Goal: Task Accomplishment & Management: Manage account settings

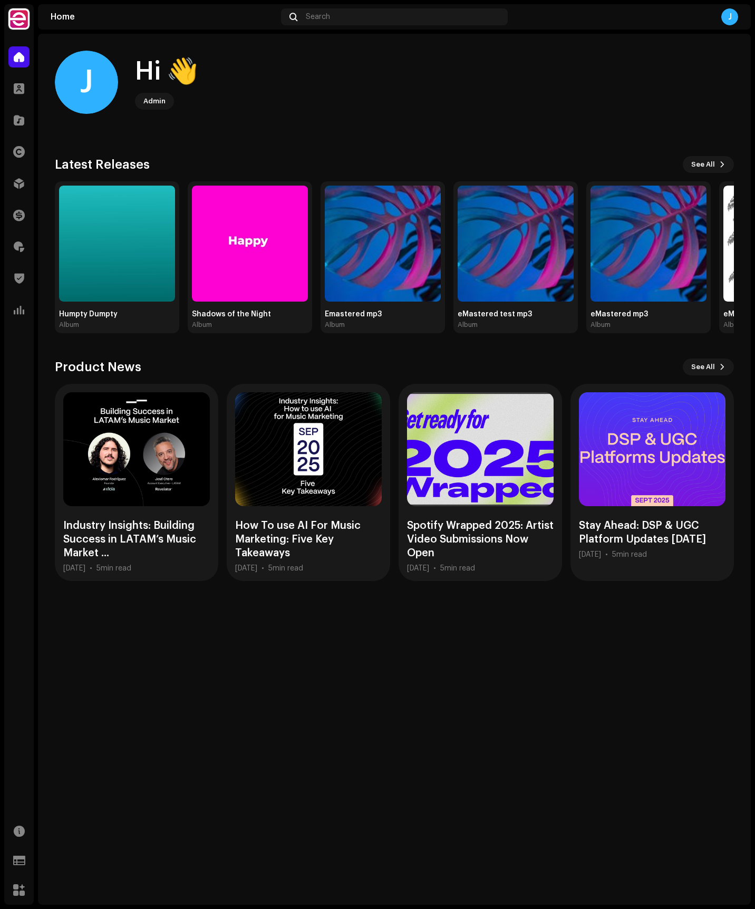
drag, startPoint x: 551, startPoint y: 103, endPoint x: 381, endPoint y: 139, distance: 174.0
click at [532, 103] on div "J Hi 👋 Admin" at bounding box center [394, 82] width 679 height 63
click at [25, 82] on div at bounding box center [18, 88] width 21 height 21
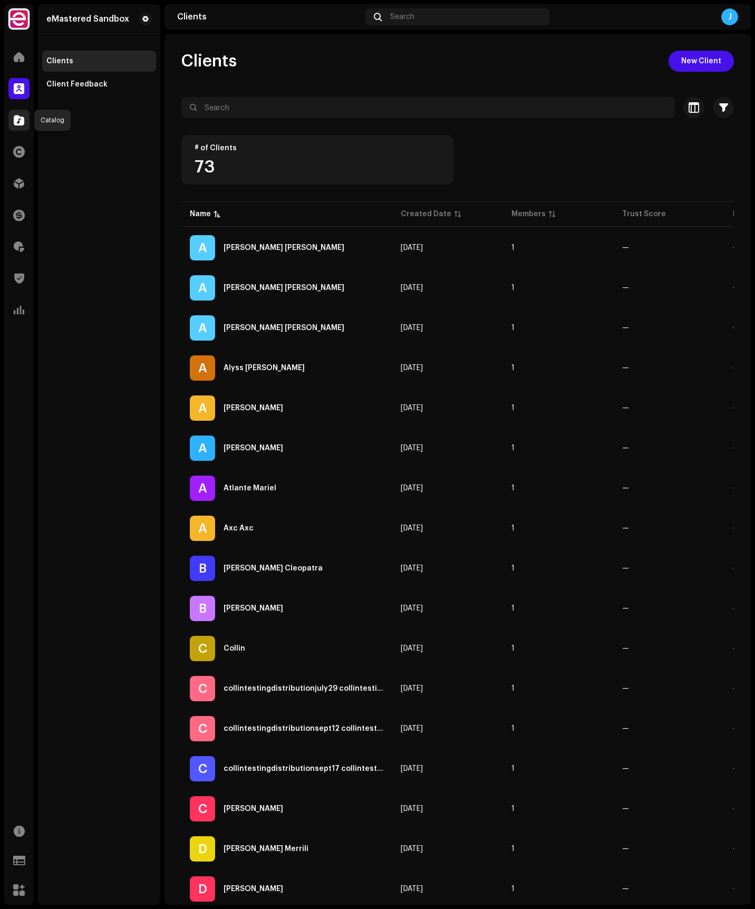
click at [22, 123] on span at bounding box center [19, 120] width 11 height 8
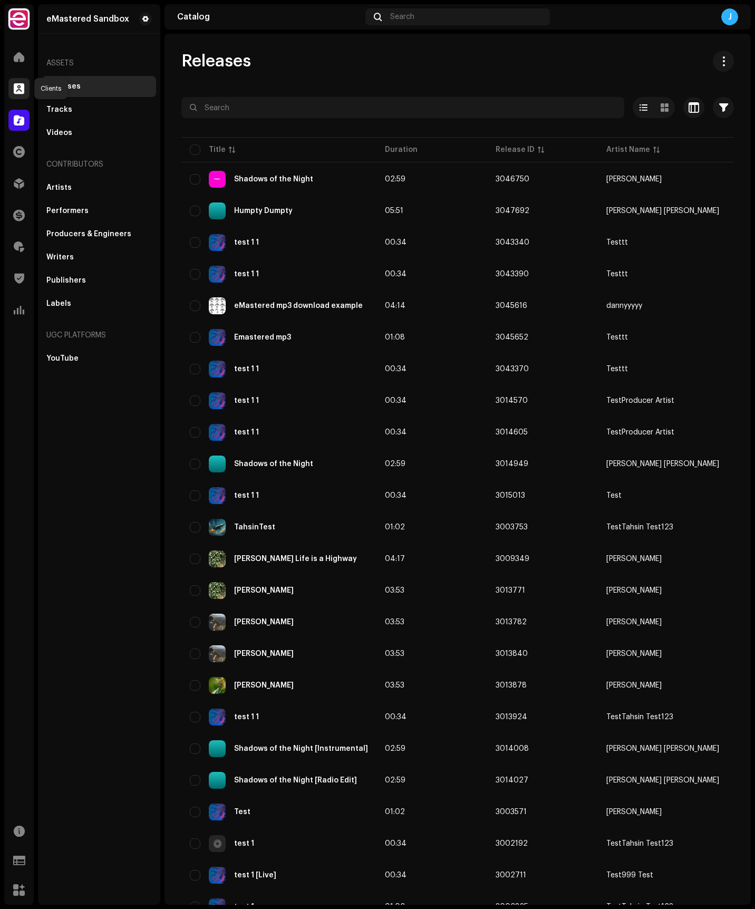
click at [24, 91] on span at bounding box center [19, 88] width 11 height 8
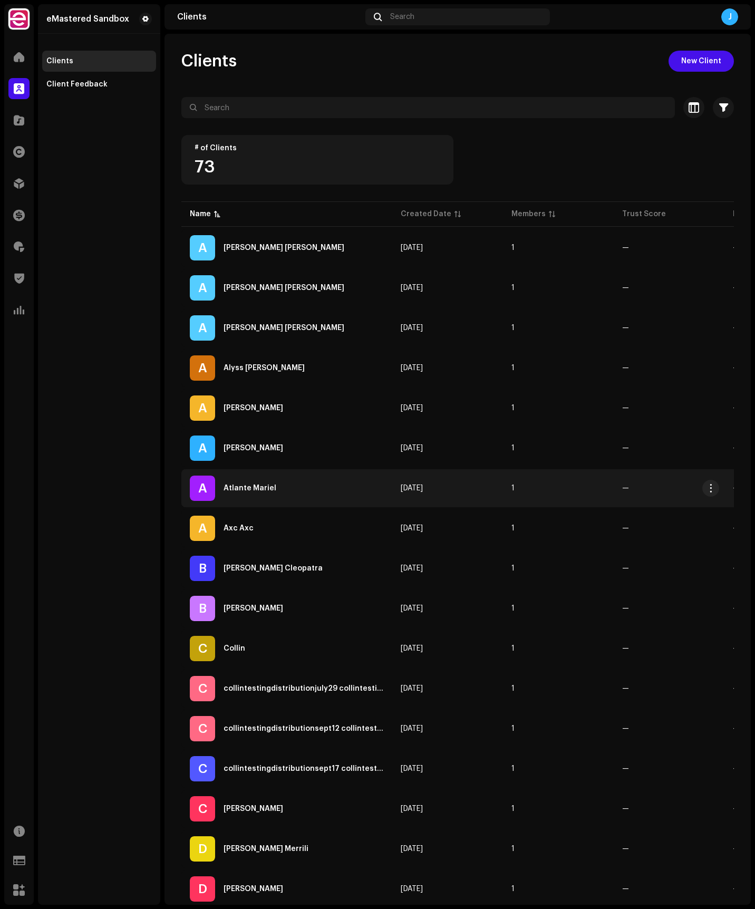
scroll to position [54, 0]
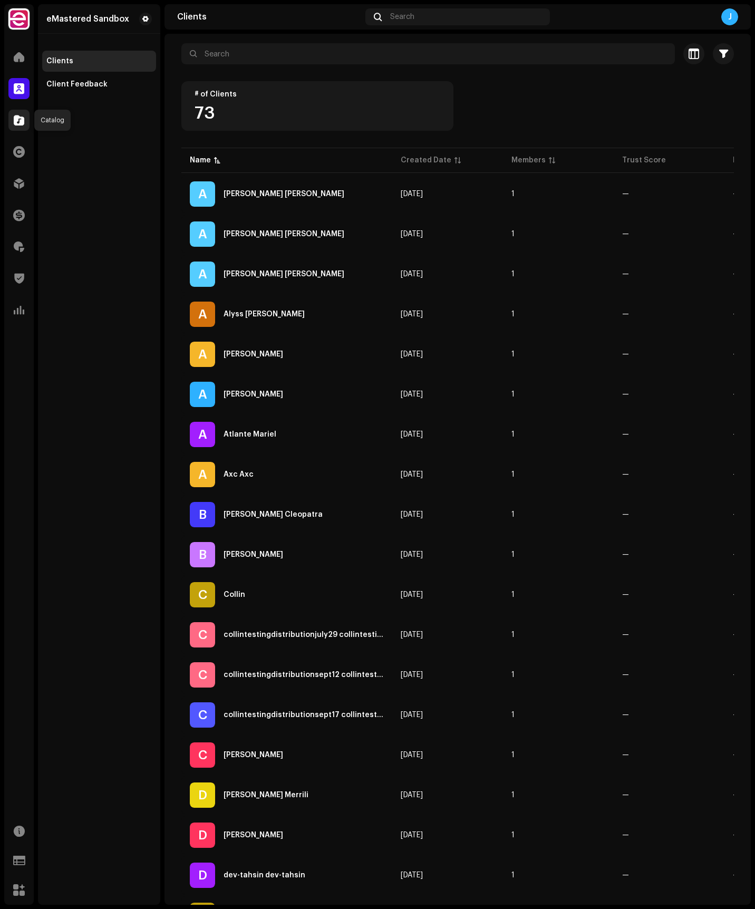
click at [27, 125] on div at bounding box center [18, 120] width 21 height 21
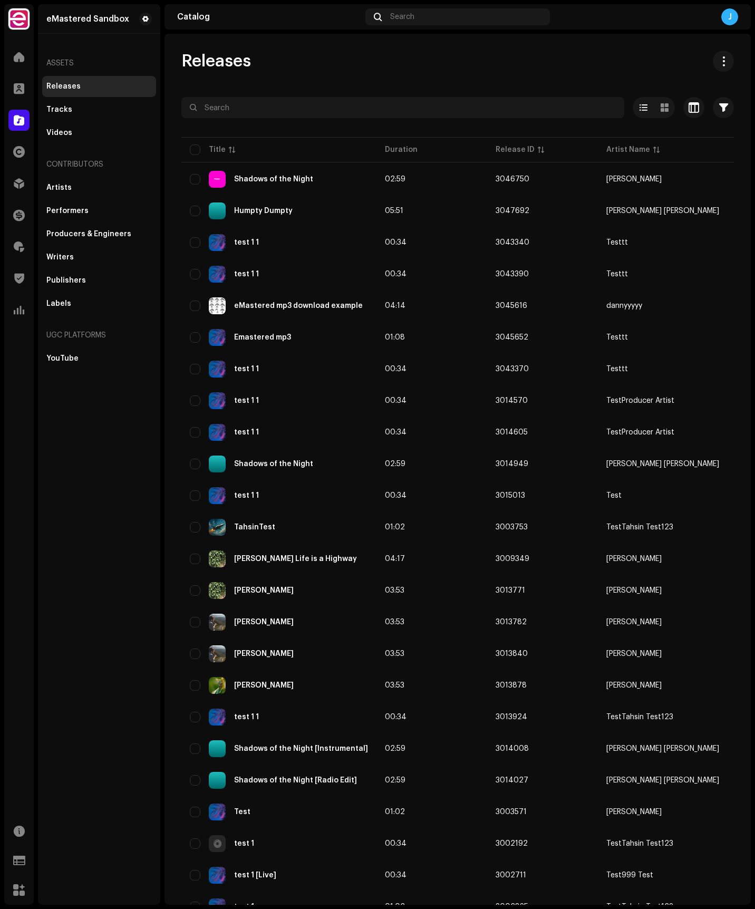
click at [568, 75] on div "Releases Selected 0 Options Filters Distribution status Never Distributed Proce…" at bounding box center [457, 500] width 586 height 898
click at [307, 176] on div "Shadows of the Night" at bounding box center [273, 179] width 79 height 7
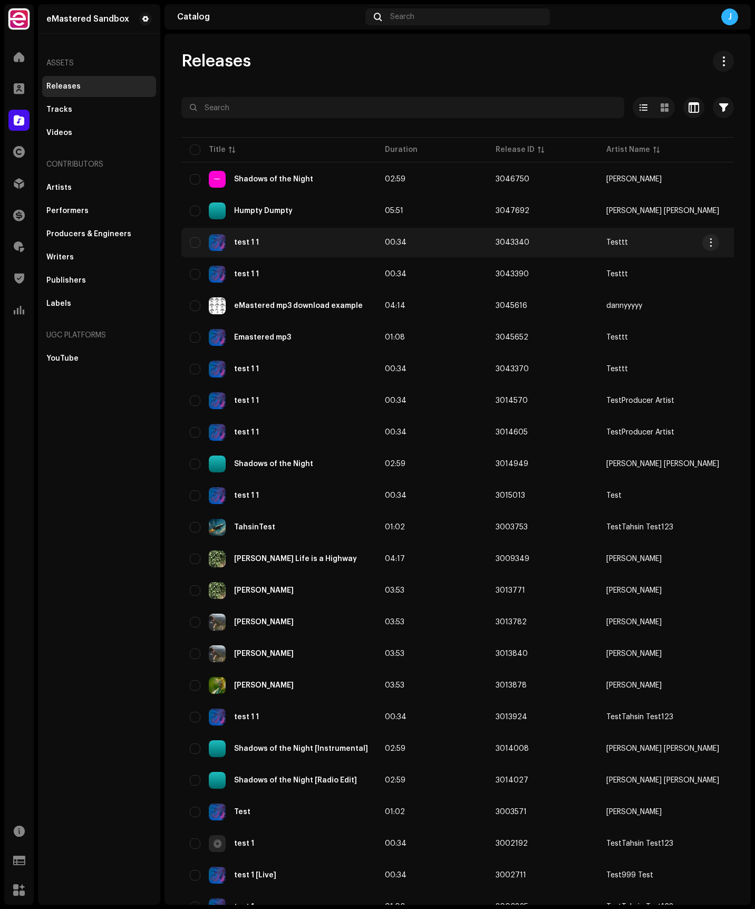
click at [249, 241] on div "test 1 1" at bounding box center [246, 242] width 25 height 7
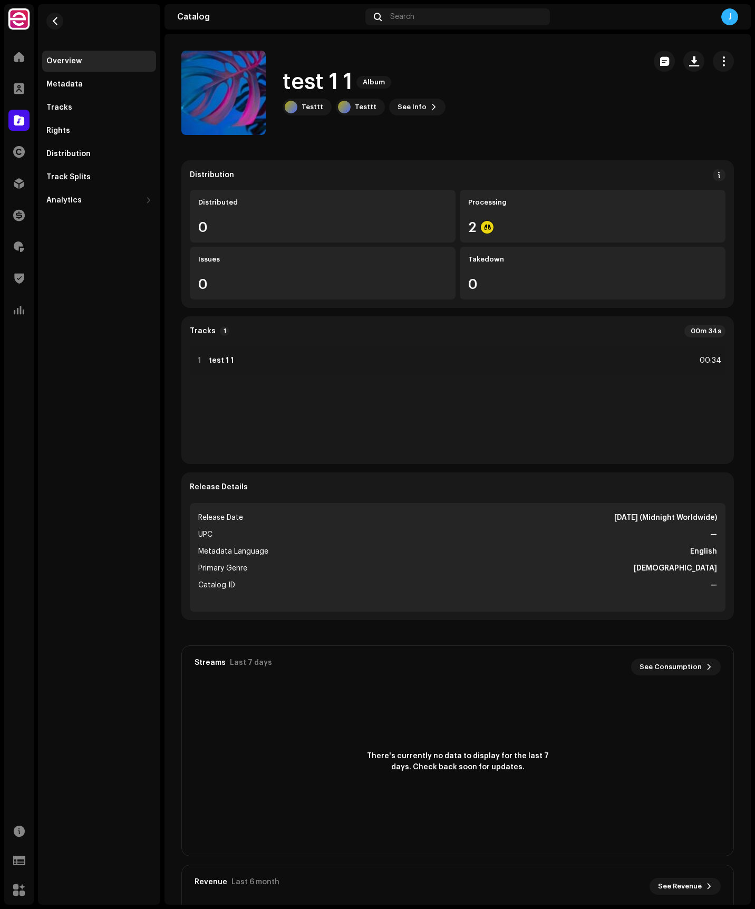
click at [536, 92] on div "test 1 1 Album Testtt Testtt See Info" at bounding box center [408, 93] width 455 height 84
drag, startPoint x: 241, startPoint y: 207, endPoint x: 487, endPoint y: 141, distance: 254.0
click at [487, 141] on catalog-releases-details-overview "test 1 1 Album test 1 1 Album Testtt Testtt See Info Distribution Distributed 0…" at bounding box center [457, 563] width 586 height 1058
click at [487, 140] on catalog-releases-details-overview "test 1 1 Album test 1 1 Album Testtt Testtt See Info Distribution Distributed 0…" at bounding box center [457, 563] width 586 height 1058
click at [718, 61] on span "button" at bounding box center [723, 61] width 10 height 8
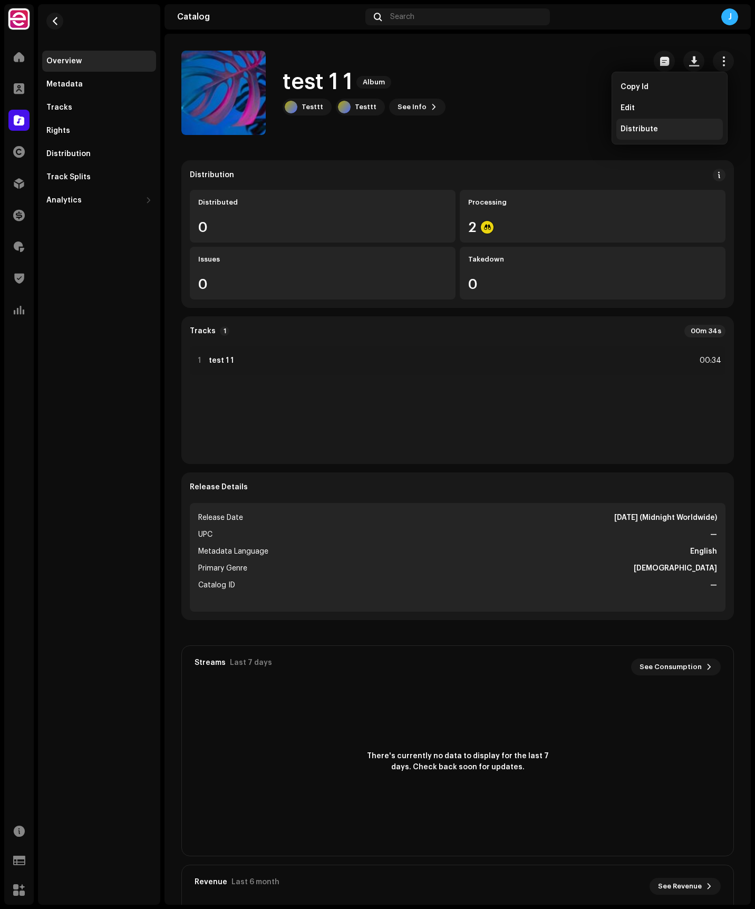
click at [652, 129] on span "Distribute" at bounding box center [638, 129] width 37 height 8
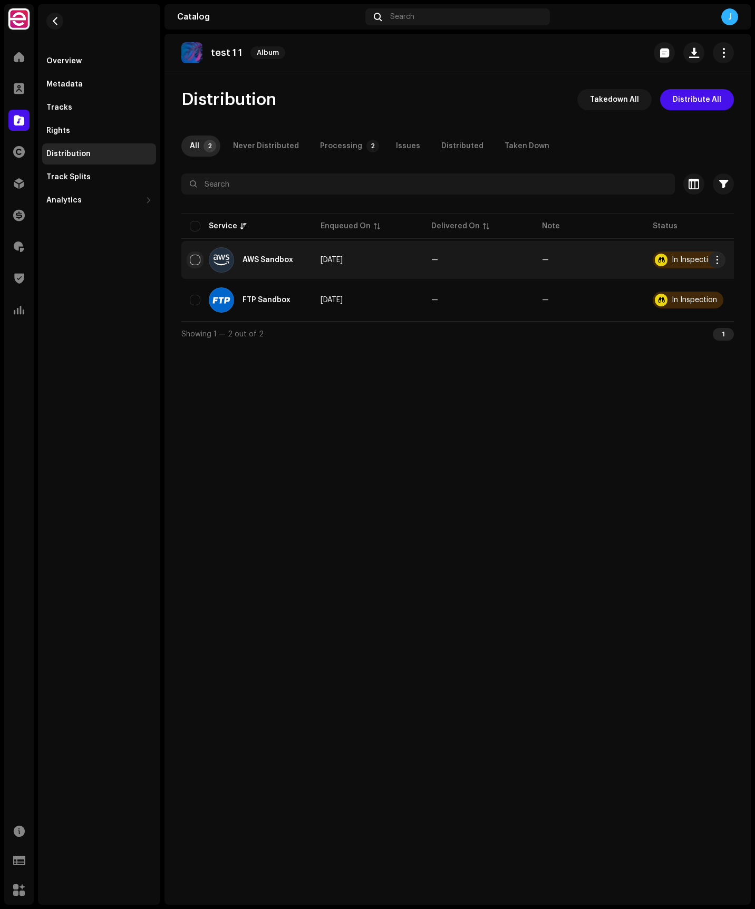
click at [198, 259] on input "checkbox" at bounding box center [195, 260] width 11 height 11
checkbox input "true"
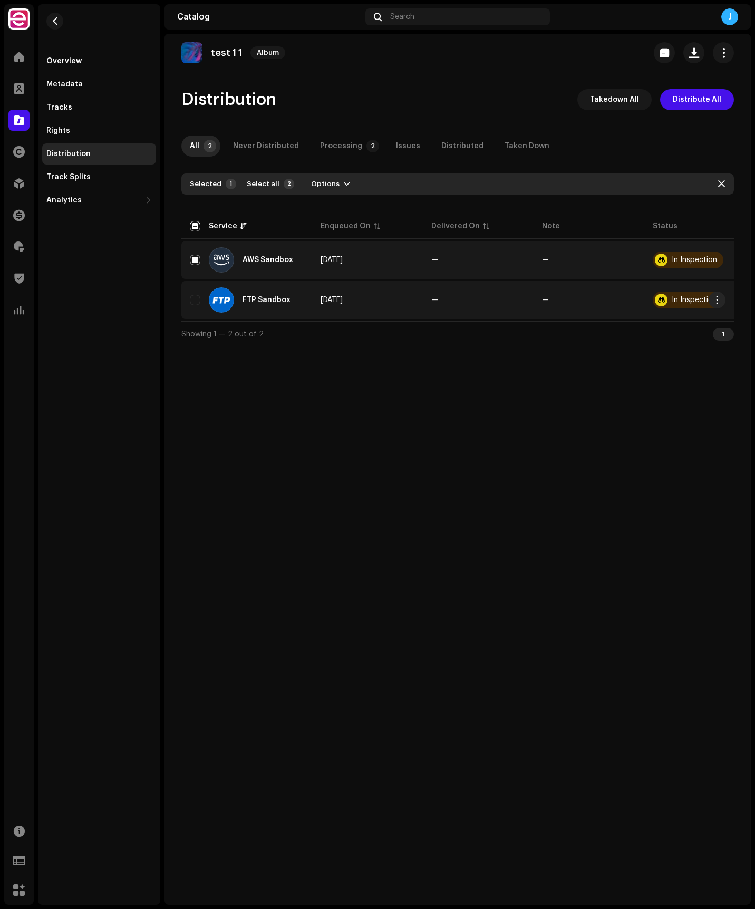
click at [662, 294] on div at bounding box center [661, 300] width 13 height 13
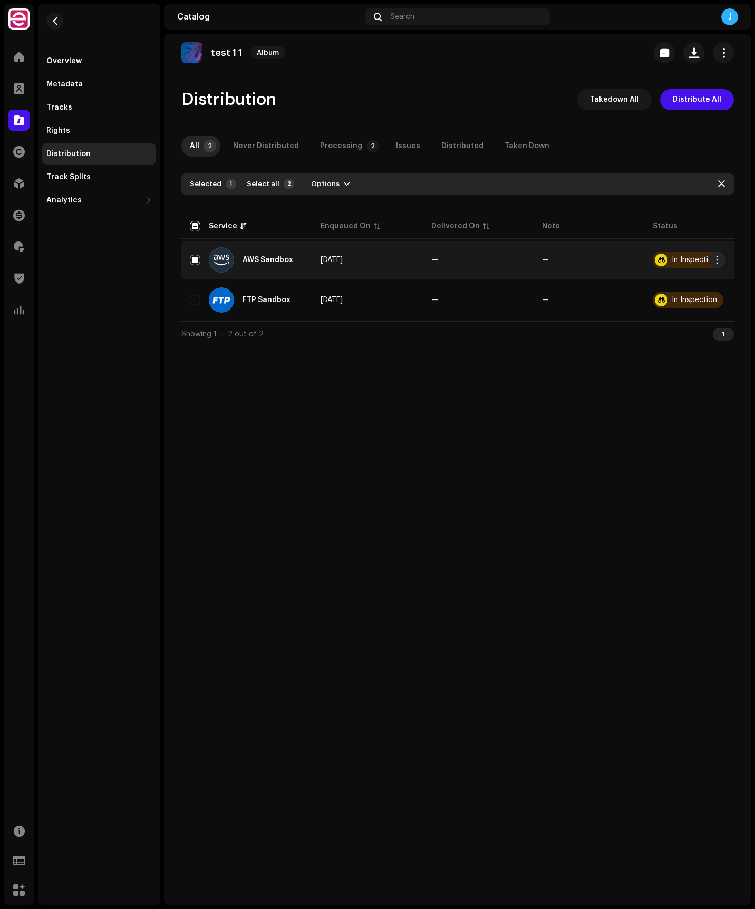
click at [688, 260] on div "In Inspection" at bounding box center [694, 259] width 45 height 7
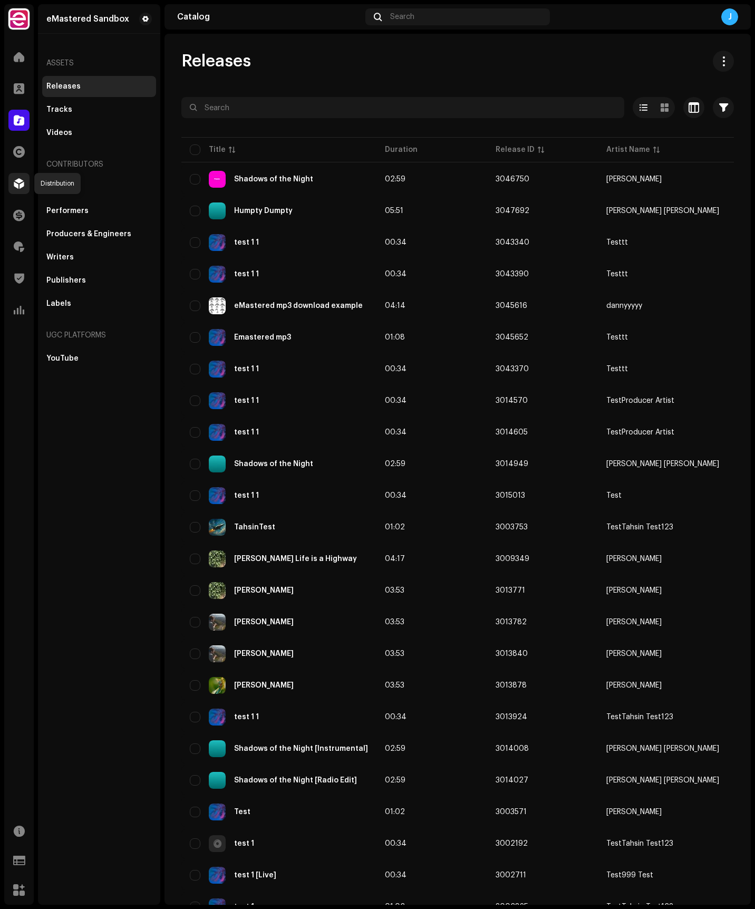
click at [22, 189] on div at bounding box center [18, 183] width 21 height 21
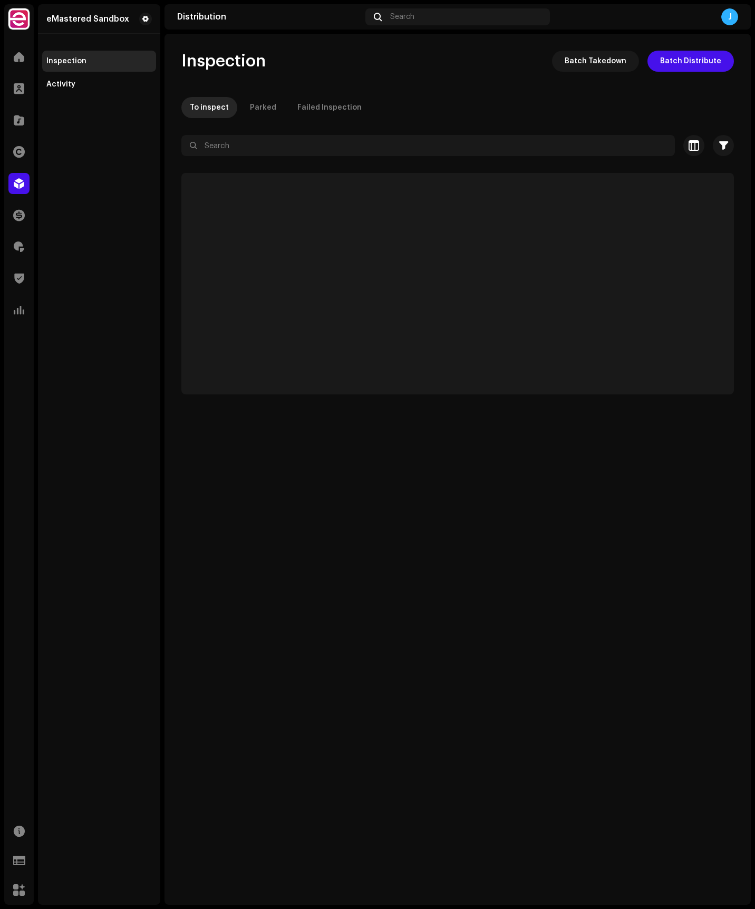
click at [22, 189] on div at bounding box center [18, 183] width 21 height 21
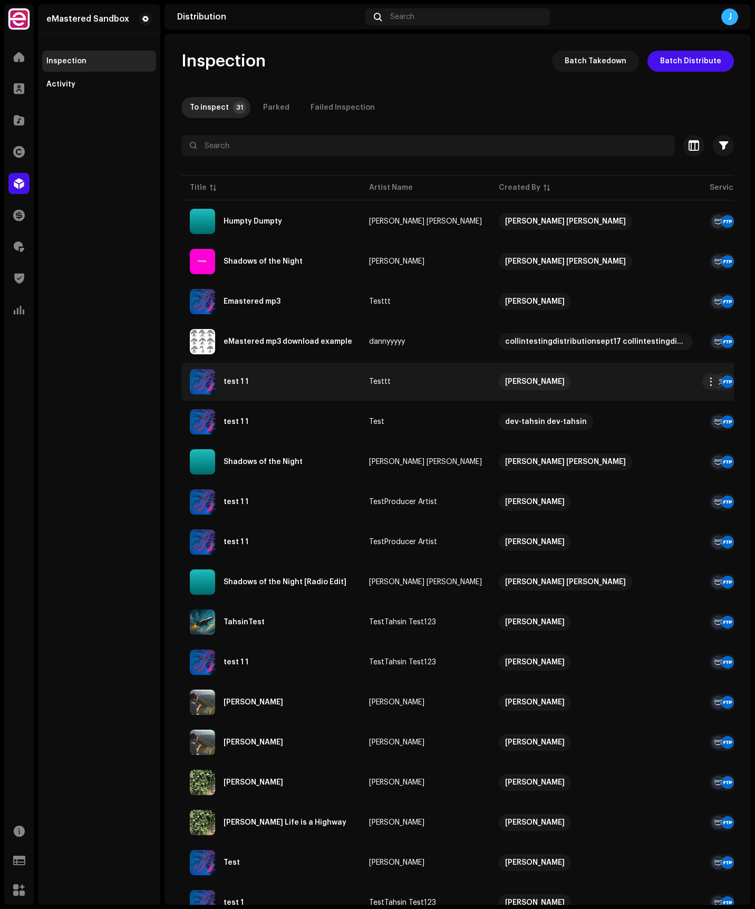
click at [233, 385] on div "test 1 1" at bounding box center [271, 381] width 162 height 25
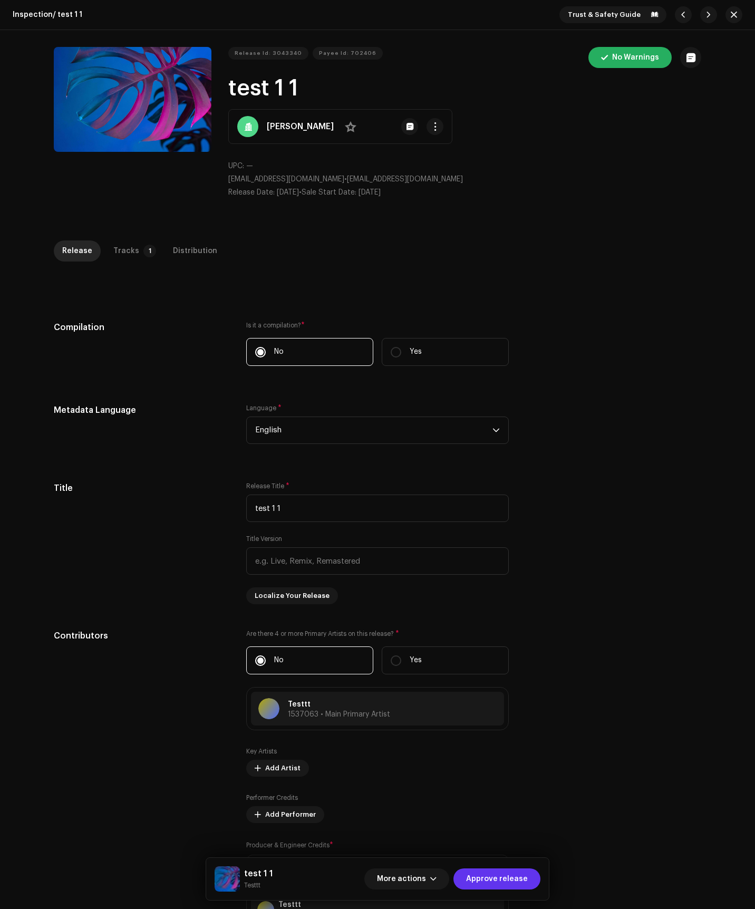
click at [501, 871] on span "Approve release" at bounding box center [497, 878] width 62 height 21
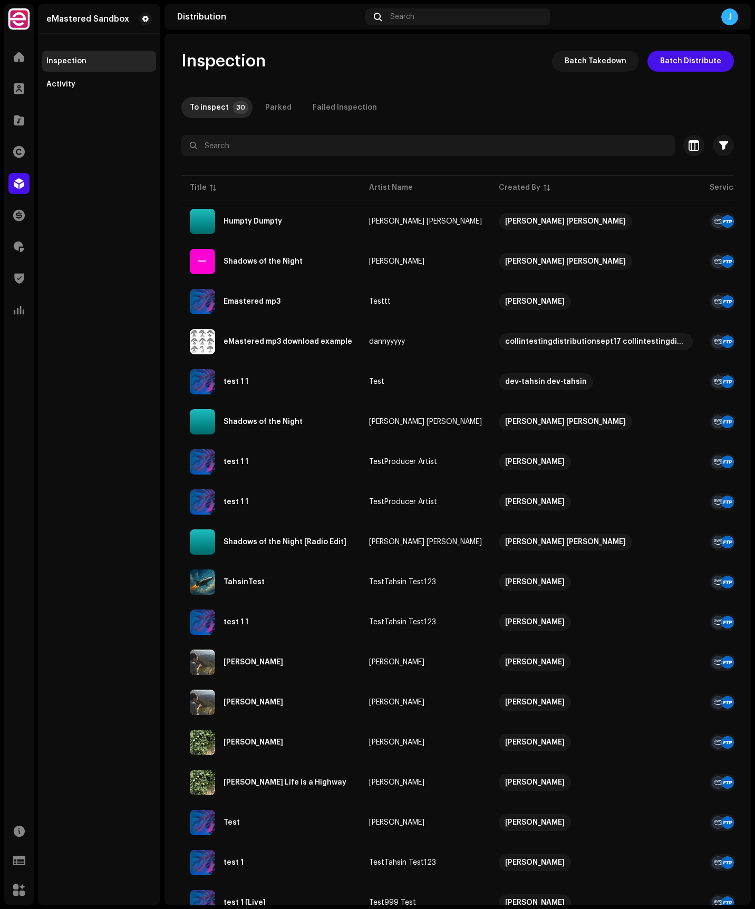
click at [432, 89] on div "Inspection Batch Takedown Batch Distribute To inspect 30 Parked Failed Inspecti…" at bounding box center [457, 620] width 586 height 1139
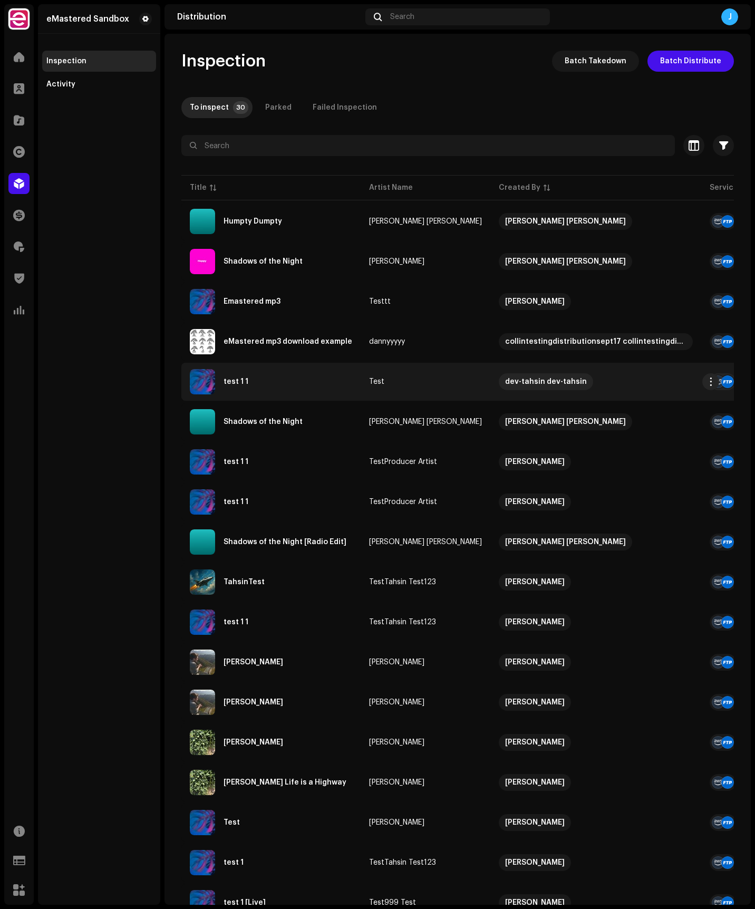
click at [241, 373] on div "test 1 1" at bounding box center [271, 381] width 162 height 25
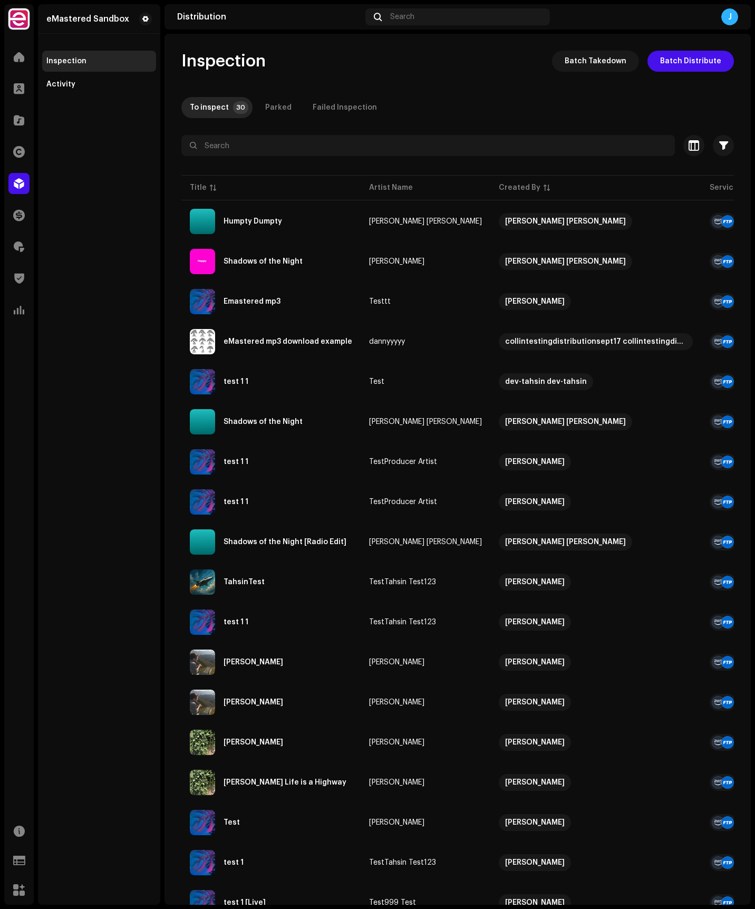
click at [434, 102] on div "To inspect 30 Parked Failed Inspection" at bounding box center [457, 107] width 552 height 21
click at [410, 158] on div at bounding box center [457, 164] width 552 height 17
click at [411, 153] on input "text" at bounding box center [427, 145] width 493 height 21
click at [18, 129] on div at bounding box center [18, 120] width 21 height 21
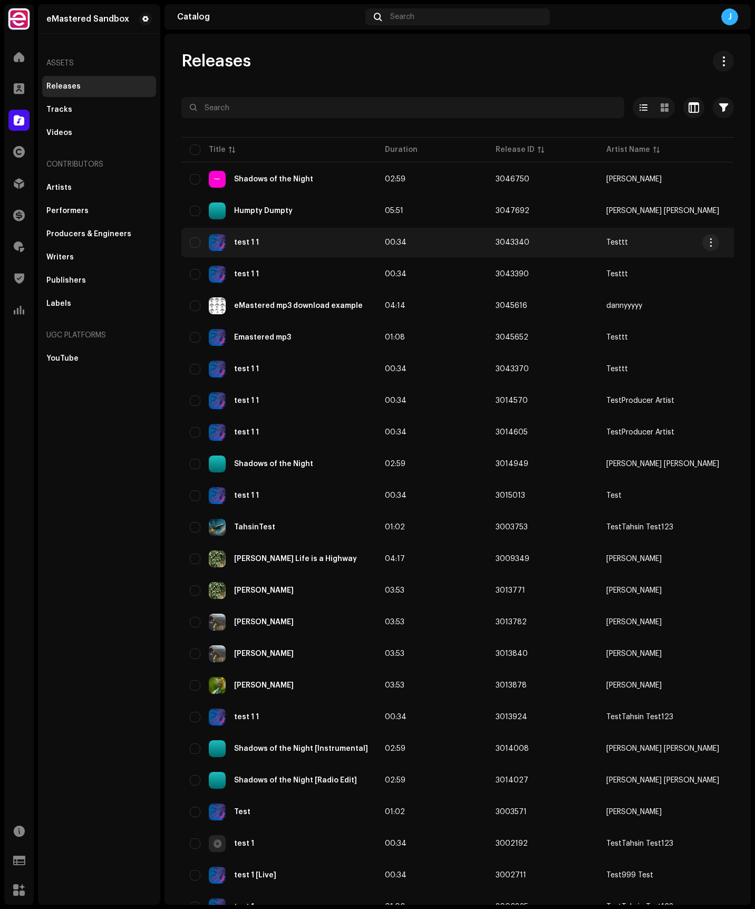
click at [246, 240] on div "test 1 1" at bounding box center [246, 242] width 25 height 7
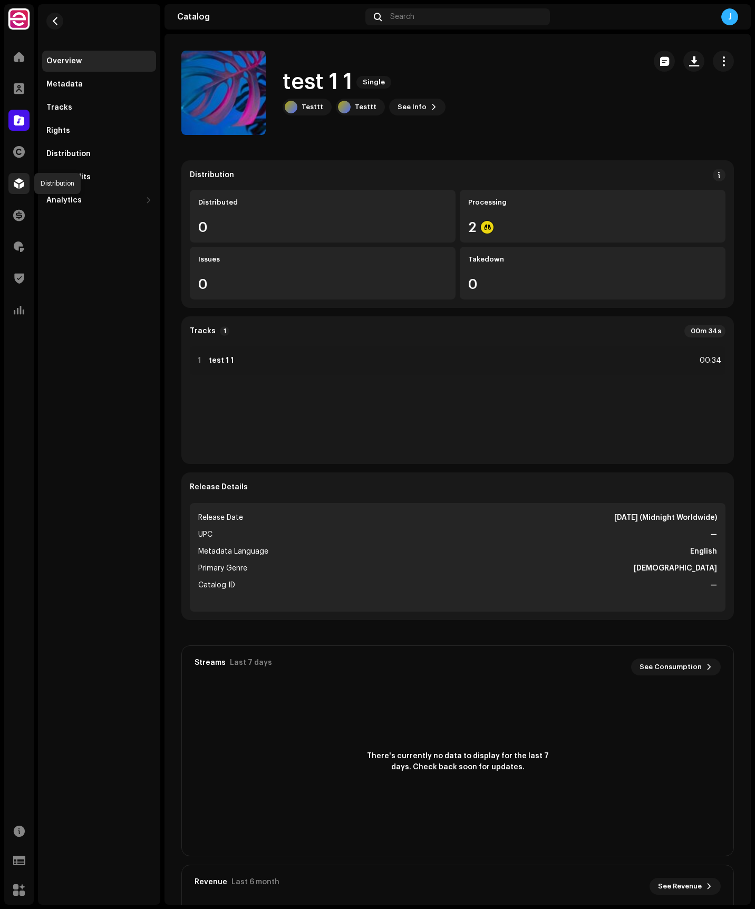
click at [24, 185] on span at bounding box center [19, 183] width 11 height 8
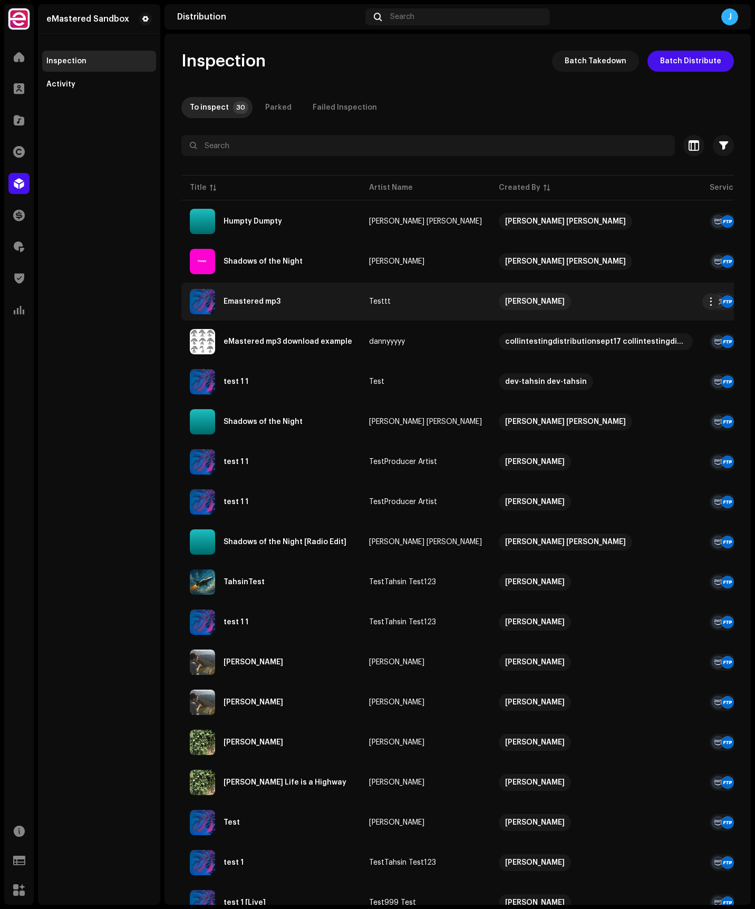
click at [270, 303] on div "Emastered mp3" at bounding box center [252, 301] width 57 height 7
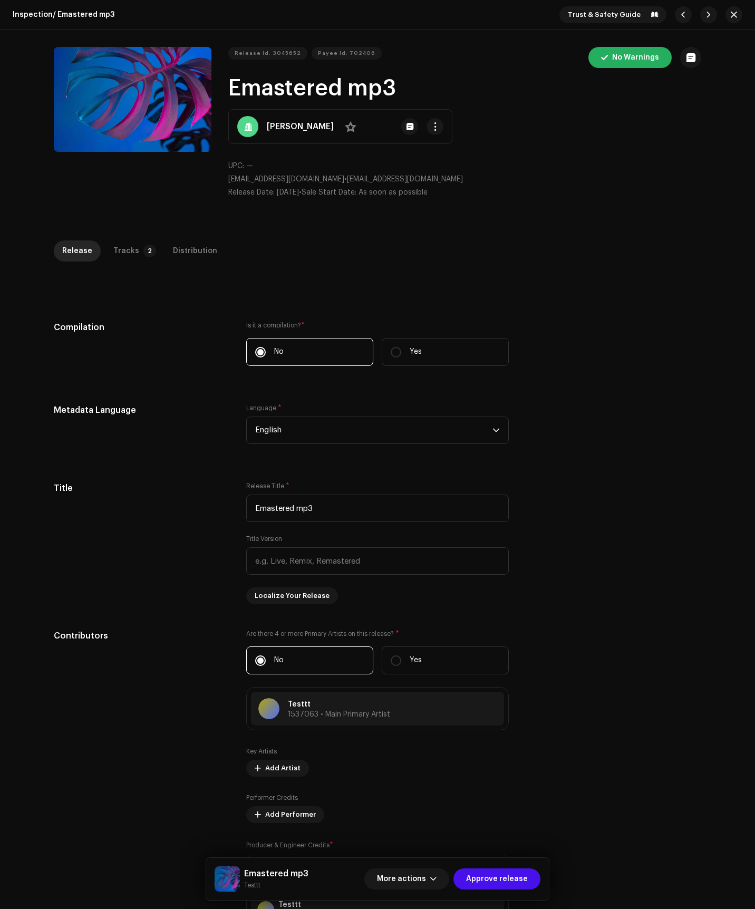
click at [527, 81] on h1 "Emastered mp3" at bounding box center [464, 88] width 473 height 24
click at [731, 16] on span "button" at bounding box center [734, 15] width 6 height 8
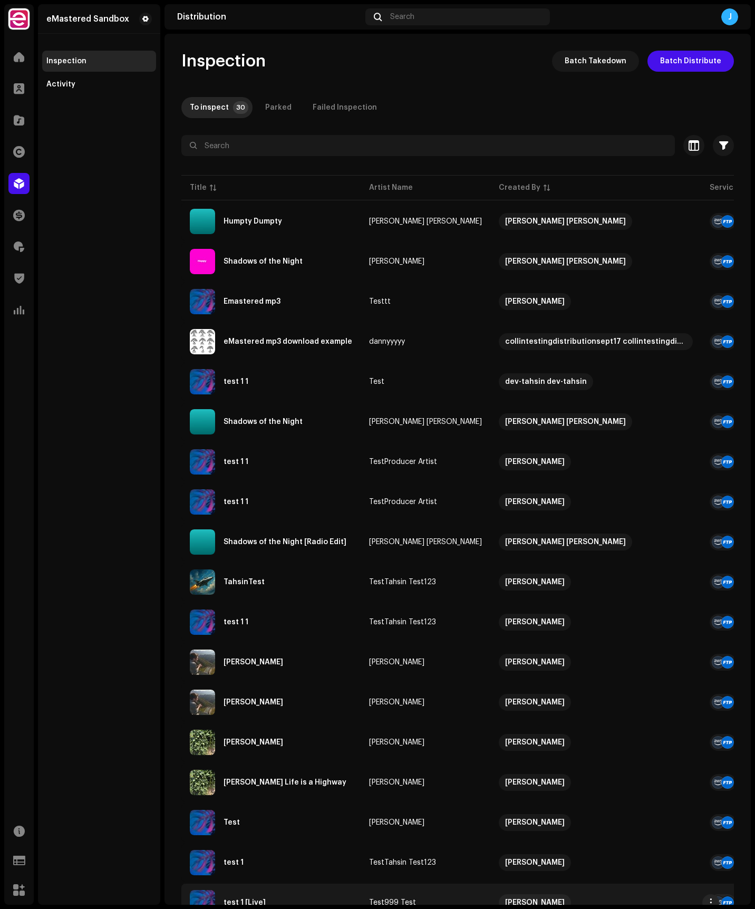
scroll to position [292, 0]
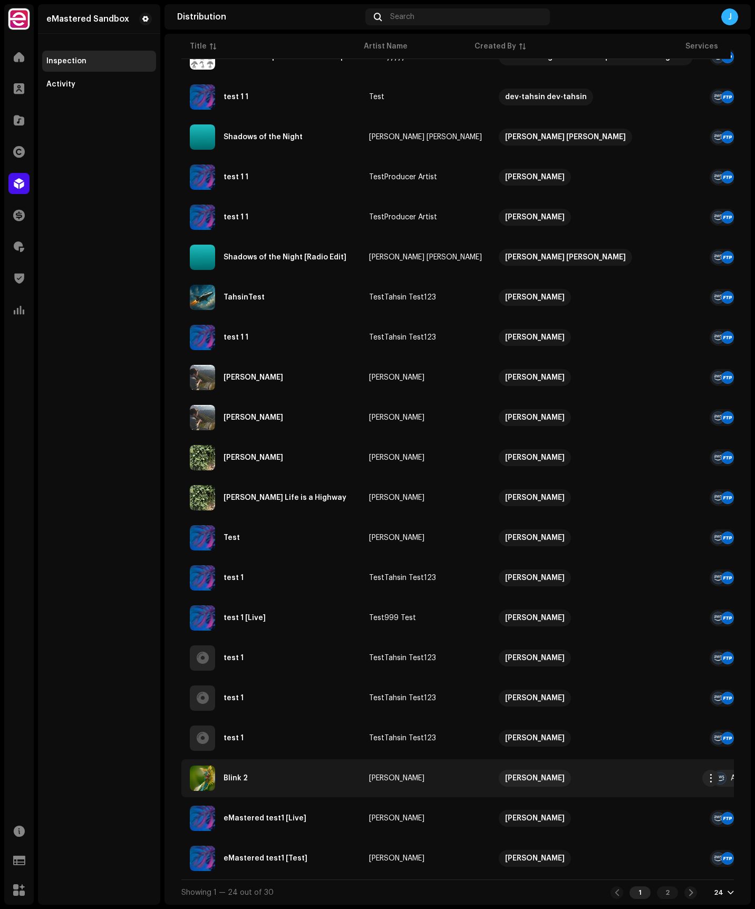
click at [242, 774] on div "Blink 2" at bounding box center [236, 777] width 24 height 7
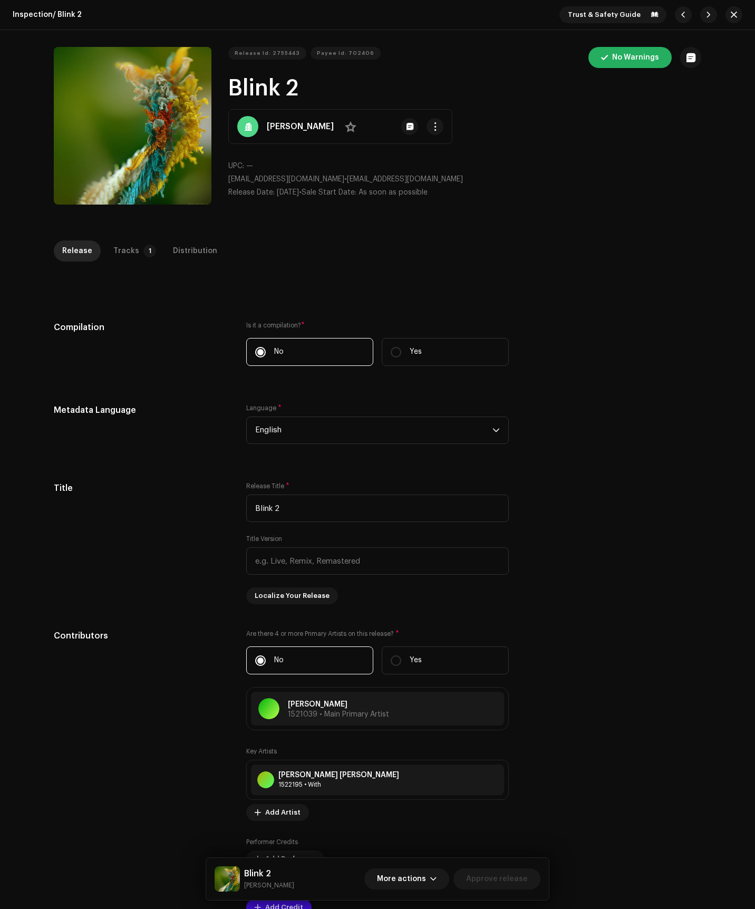
drag, startPoint x: 511, startPoint y: 85, endPoint x: 353, endPoint y: 3, distance: 177.5
click at [495, 75] on div "Release Id: 2755443 Payee Id: 702406 No Warnings Blink 2 [PERSON_NAME] No UPC: …" at bounding box center [464, 127] width 473 height 160
click at [523, 156] on div "Release Id: 2755443 Payee Id: 702406 No Warnings Blink 2 [PERSON_NAME] No UPC: …" at bounding box center [464, 127] width 473 height 160
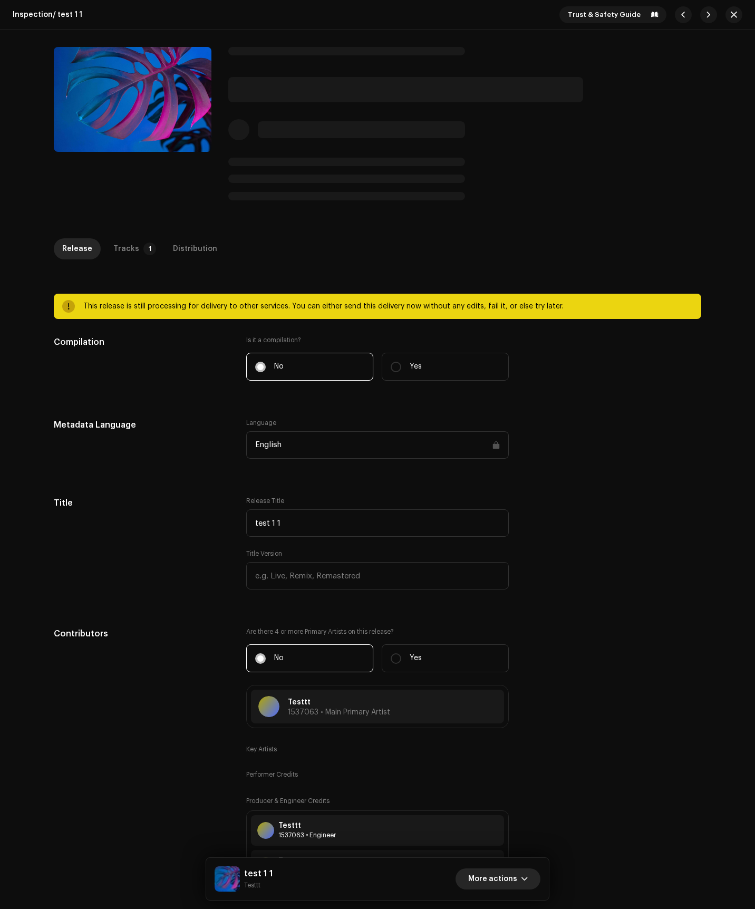
click at [520, 876] on button "More actions" at bounding box center [497, 878] width 85 height 21
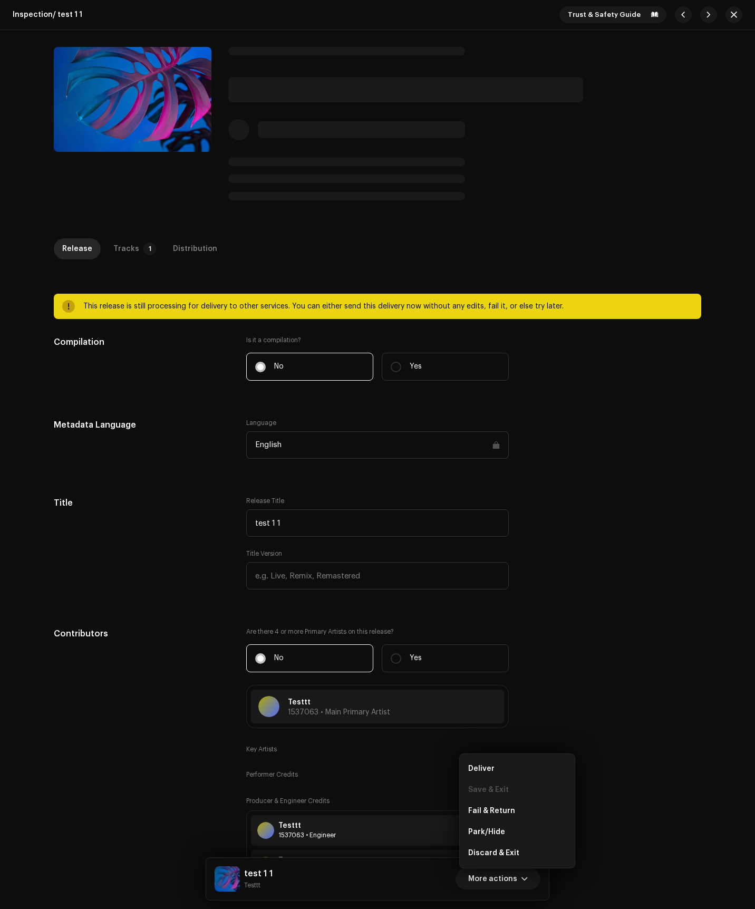
click at [553, 632] on div "Compilation Is it a compilation? * No Yes Metadata Language Language * English …" at bounding box center [377, 815] width 647 height 959
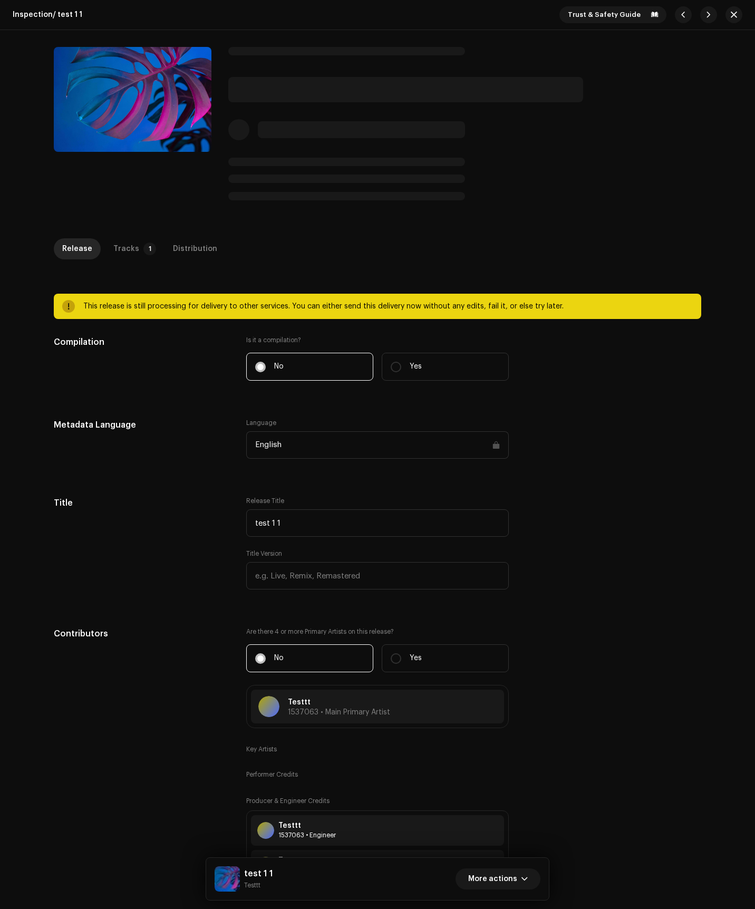
click at [431, 300] on div "This release is still processing for delivery to other services. You can either…" at bounding box center [387, 306] width 609 height 13
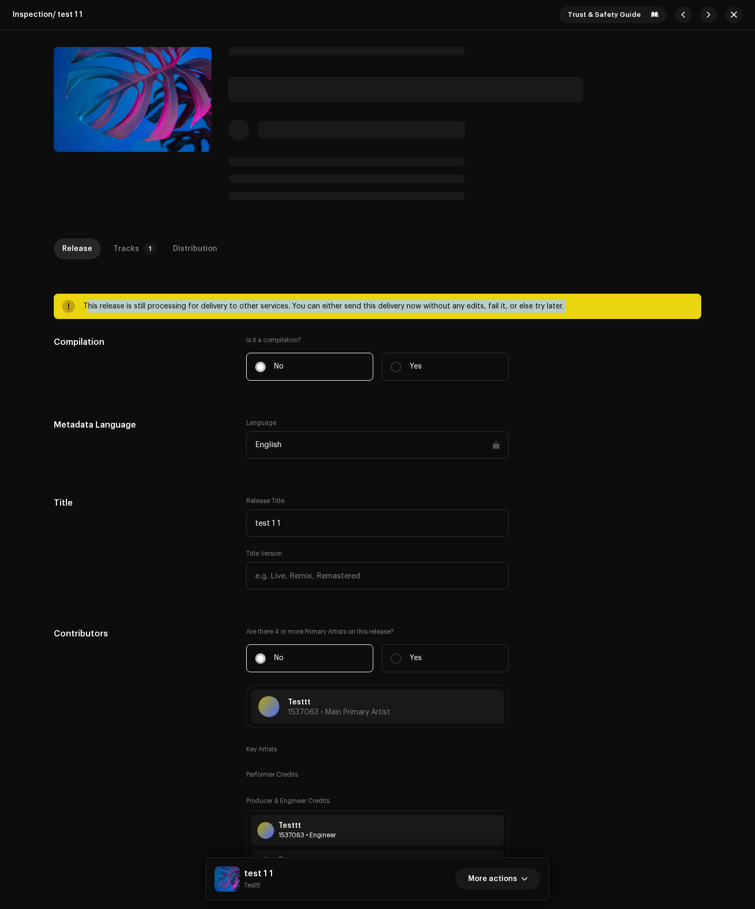
click at [431, 300] on div "This release is still processing for delivery to other services. You can either…" at bounding box center [387, 306] width 609 height 13
click at [440, 303] on div "This release is still processing for delivery to other services. You can either…" at bounding box center [387, 306] width 609 height 13
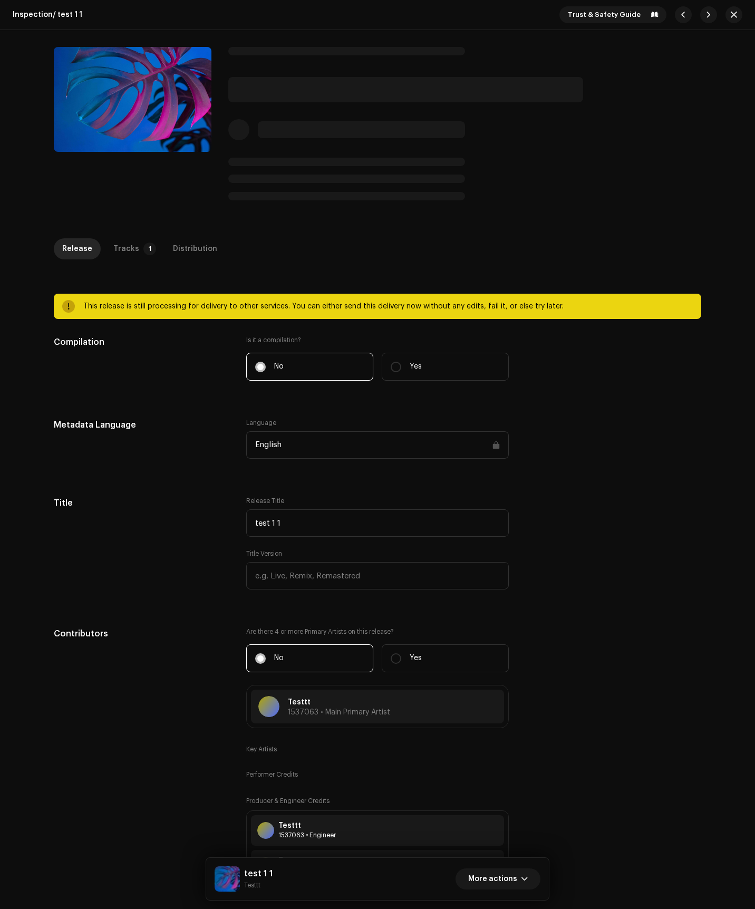
click at [75, 12] on div "Inspection / test 1 1" at bounding box center [48, 15] width 70 height 8
click at [44, 13] on span "Inspection" at bounding box center [33, 14] width 40 height 7
click at [150, 33] on div at bounding box center [377, 125] width 681 height 191
click at [579, 112] on div at bounding box center [464, 126] width 473 height 158
click at [736, 14] on button "button" at bounding box center [733, 14] width 17 height 17
